Goal: Task Accomplishment & Management: Use online tool/utility

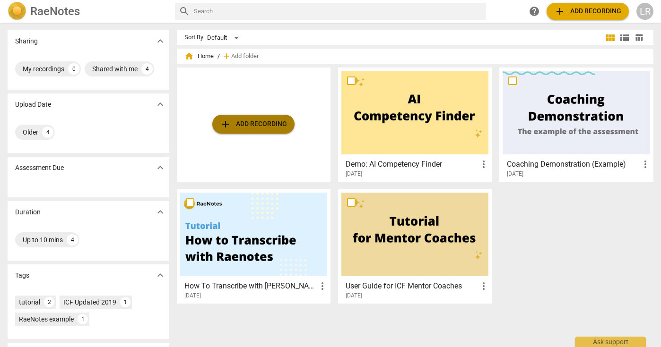
click at [278, 116] on button "add Add recording" at bounding box center [253, 124] width 82 height 19
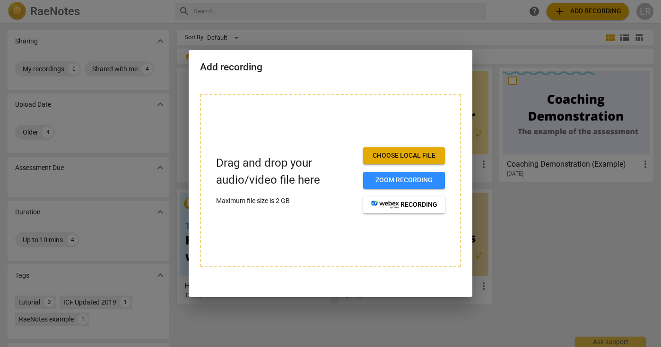
click at [425, 231] on div "Drag and drop your audio/video file here Maximum file size is 2 GB Choose local…" at bounding box center [330, 180] width 261 height 173
drag, startPoint x: 91, startPoint y: 9, endPoint x: 186, endPoint y: 3, distance: 95.2
click at [186, 3] on div at bounding box center [330, 173] width 661 height 347
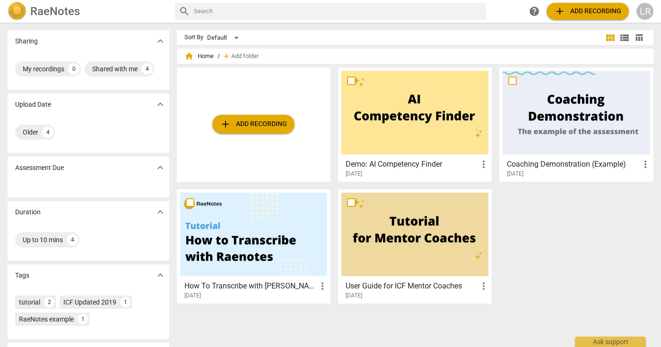
drag, startPoint x: 98, startPoint y: 13, endPoint x: 120, endPoint y: 12, distance: 21.3
click at [512, 9] on div "search help add Add recording LR" at bounding box center [414, 11] width 479 height 17
click at [220, 119] on span "add" at bounding box center [225, 124] width 11 height 11
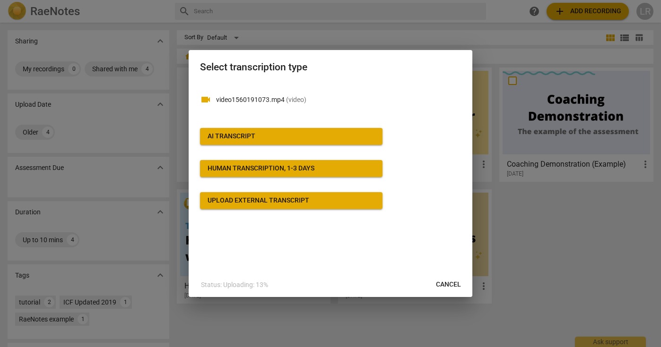
click at [236, 132] on div "AI Transcript" at bounding box center [231, 136] width 48 height 9
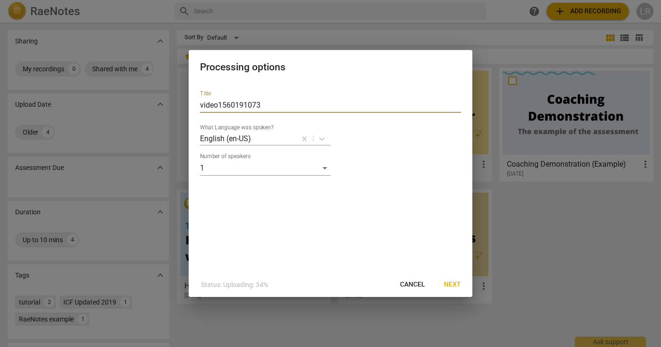
drag, startPoint x: 265, startPoint y: 106, endPoint x: 188, endPoint y: 108, distance: 77.0
click at [188, 108] on div "Processing options Title video1560191073 What Language was spoken? English (en-…" at bounding box center [330, 173] width 661 height 347
type input "T"
type input "Coaching #1 [PERSON_NAME] with [PERSON_NAME]"
click at [447, 282] on span "Next" at bounding box center [452, 284] width 17 height 9
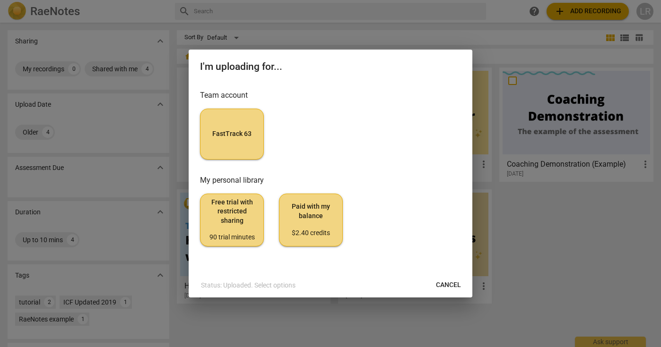
click at [243, 134] on span "FastTrack 63" at bounding box center [232, 133] width 48 height 9
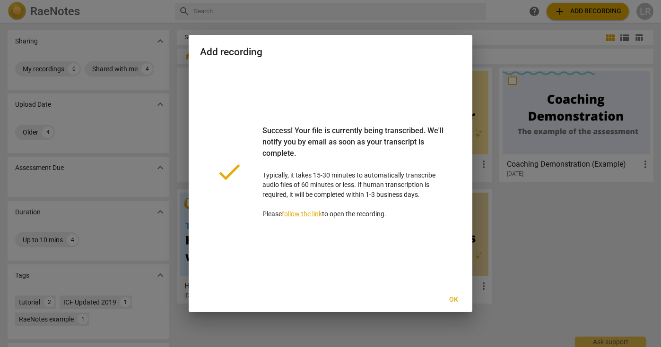
click at [453, 301] on span "Ok" at bounding box center [453, 299] width 15 height 9
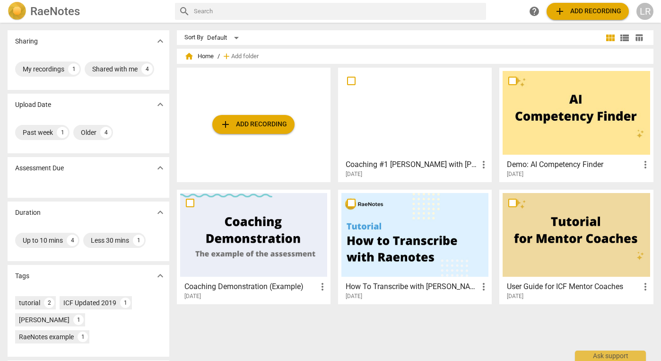
click at [647, 17] on div "LR" at bounding box center [644, 11] width 17 height 17
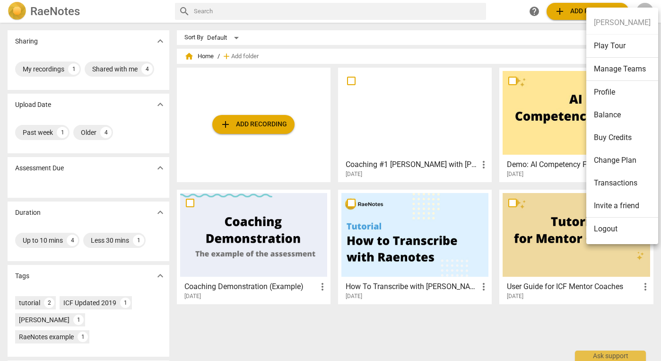
click at [599, 230] on li "Logout" at bounding box center [622, 228] width 72 height 23
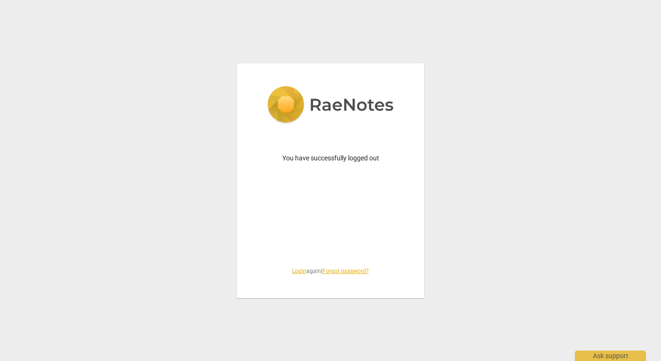
click at [295, 271] on link "Login" at bounding box center [299, 270] width 14 height 7
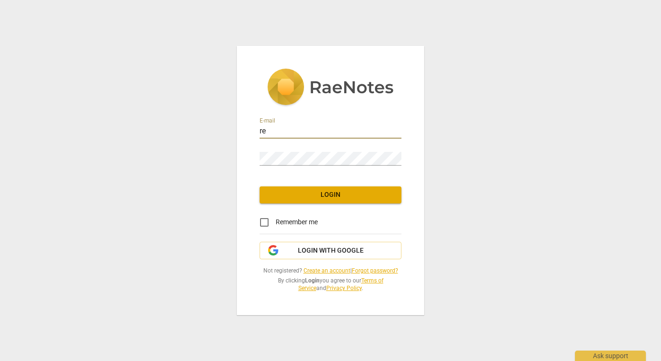
type input "r"
type input "rozengarten-kimberly@cooperhealth.edu"
click at [264, 222] on input "Remember me" at bounding box center [264, 222] width 23 height 23
checkbox input "true"
click at [290, 195] on span "Login" at bounding box center [330, 194] width 127 height 9
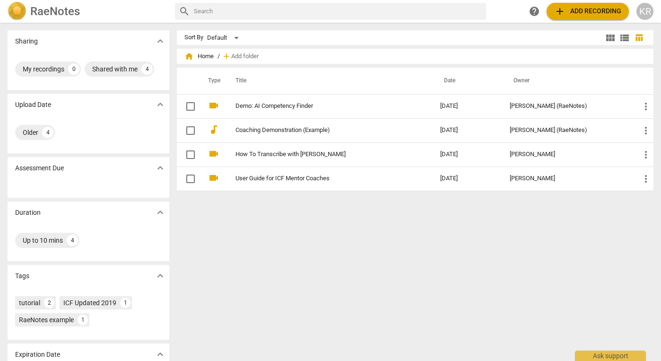
click at [570, 14] on span "add Add recording" at bounding box center [587, 11] width 67 height 11
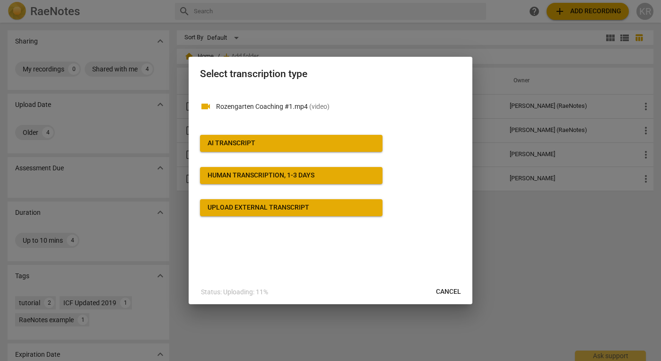
drag, startPoint x: 392, startPoint y: 61, endPoint x: 501, endPoint y: 61, distance: 109.2
click at [501, 61] on div "Select transcription type videocam Rozengarten Coaching #1.mp4 ( video ) AI Tra…" at bounding box center [330, 180] width 661 height 361
click at [268, 142] on span "AI Transcript" at bounding box center [290, 142] width 167 height 9
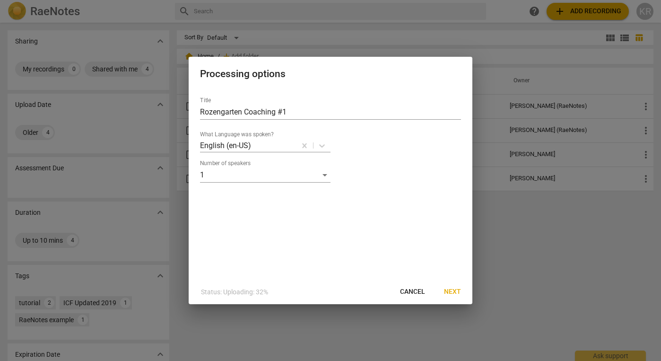
click at [452, 292] on span "Next" at bounding box center [452, 291] width 17 height 9
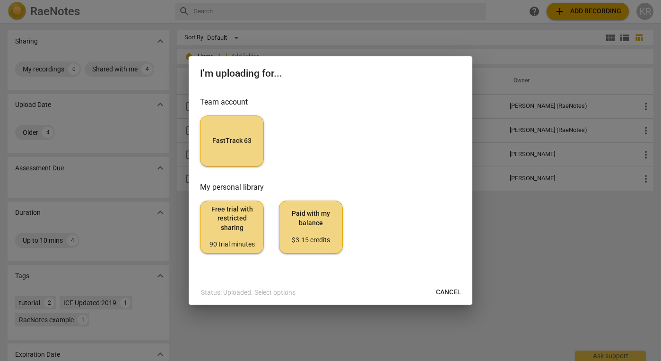
click at [234, 149] on button "FastTrack 63" at bounding box center [232, 140] width 64 height 51
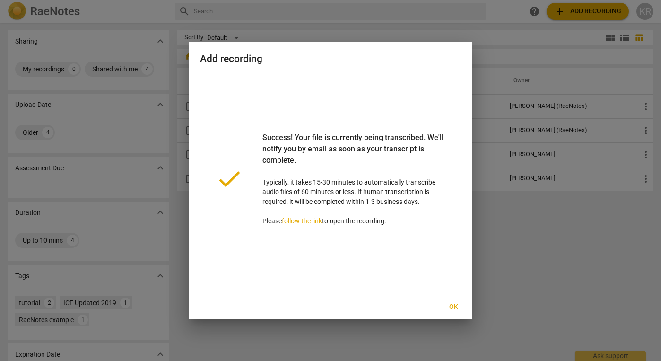
click at [302, 219] on link "follow the link" at bounding box center [302, 221] width 40 height 8
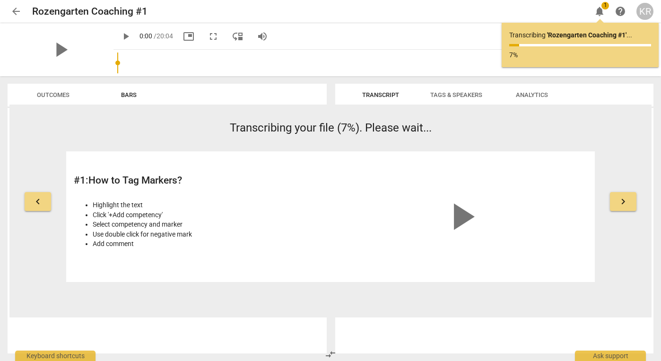
click at [458, 215] on span "play_arrow" at bounding box center [460, 216] width 45 height 45
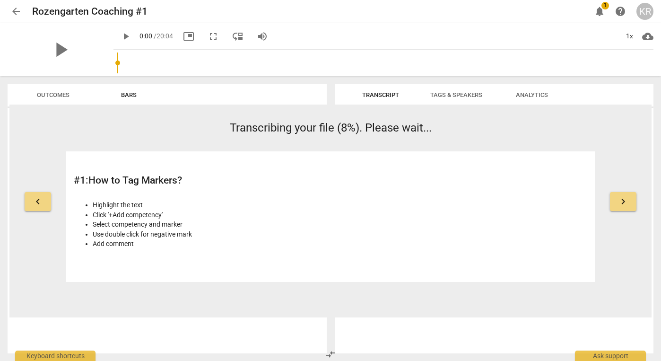
click at [653, 14] on header "arrow_back Rozengarten Coaching #1 edit notifications 1 help KR" at bounding box center [330, 11] width 661 height 23
click at [51, 52] on span "play_arrow" at bounding box center [60, 49] width 25 height 25
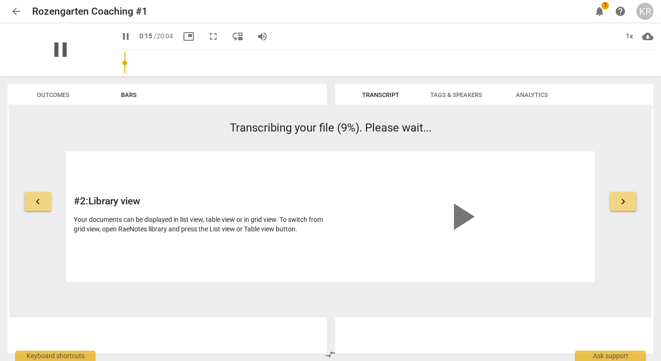
click at [60, 50] on span "pause" at bounding box center [60, 49] width 25 height 25
type input "16"
click at [644, 12] on div "KR" at bounding box center [644, 11] width 17 height 17
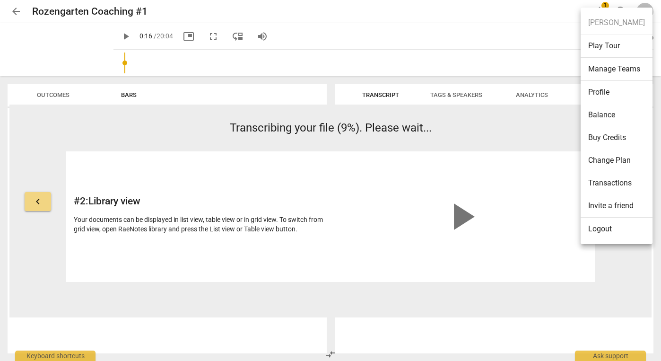
click at [596, 229] on li "Logout" at bounding box center [616, 228] width 72 height 23
